Goal: Transaction & Acquisition: Download file/media

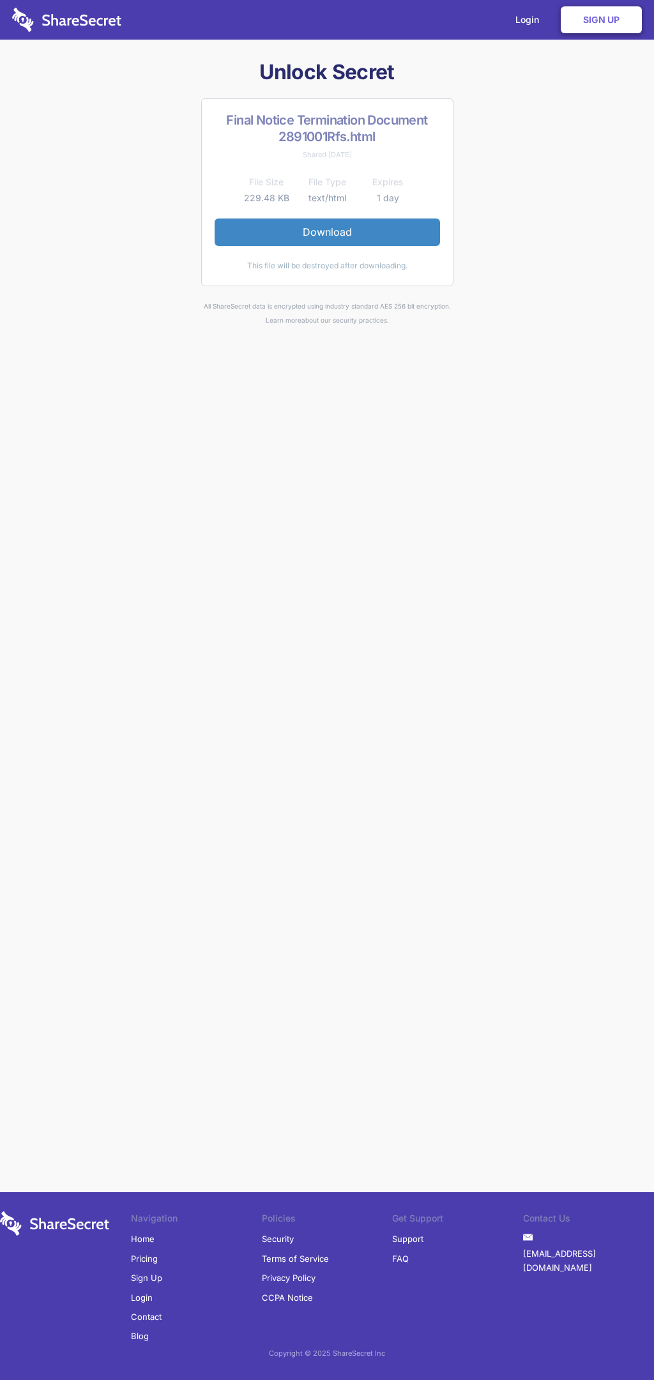
click at [327, 232] on link "Download" at bounding box center [328, 232] width 226 height 27
